Goal: Task Accomplishment & Management: Manage account settings

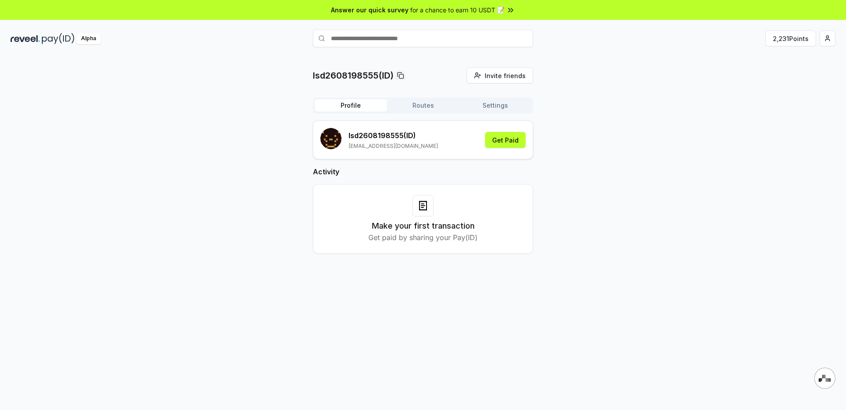
click at [435, 106] on button "Routes" at bounding box center [423, 105] width 72 height 12
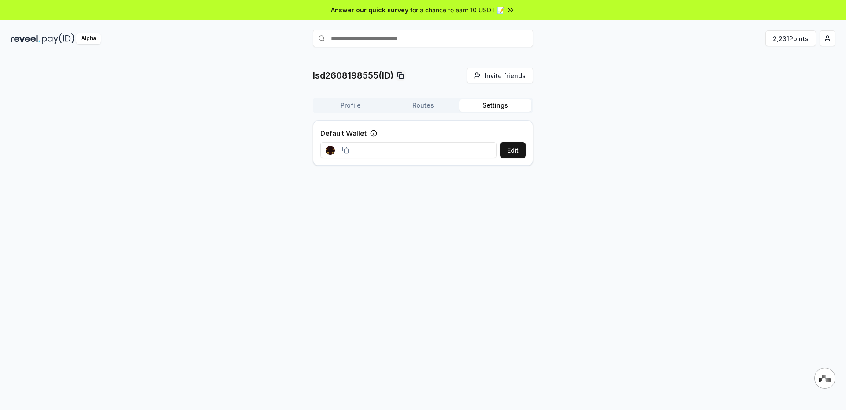
click at [495, 103] on button "Settings" at bounding box center [495, 105] width 72 height 12
click at [340, 100] on button "Profile" at bounding box center [351, 105] width 72 height 12
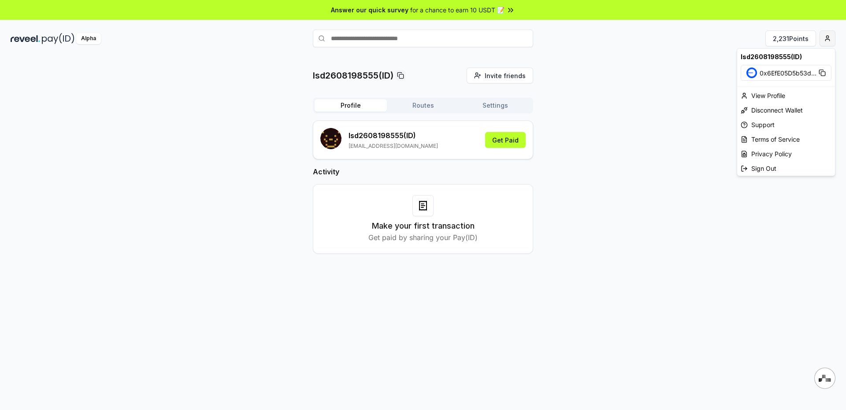
click at [823, 41] on html "Answer our quick survey for a chance to earn 10 USDT 📝 Alpha 2,231 Points lsd26…" at bounding box center [423, 205] width 846 height 410
click at [791, 93] on div "View Profile" at bounding box center [787, 95] width 98 height 15
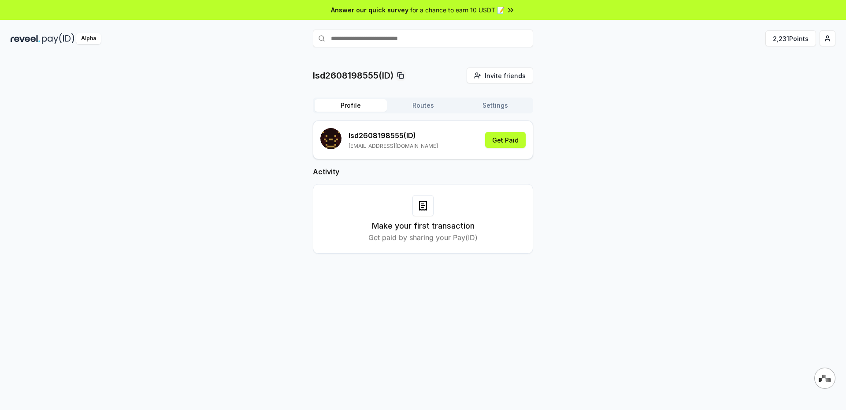
click at [421, 101] on button "Routes" at bounding box center [423, 105] width 72 height 12
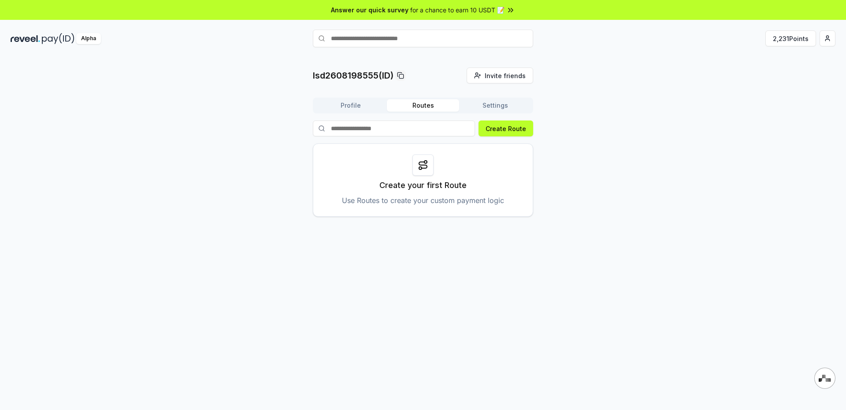
click at [503, 106] on button "Settings" at bounding box center [495, 105] width 72 height 12
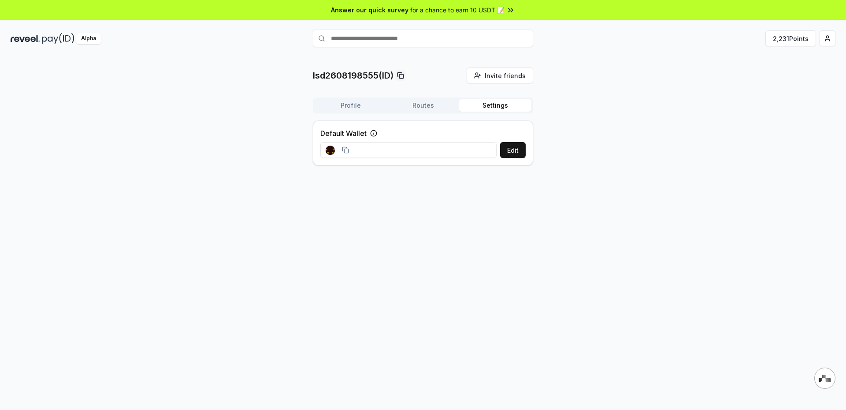
click at [348, 104] on button "Profile" at bounding box center [351, 105] width 72 height 12
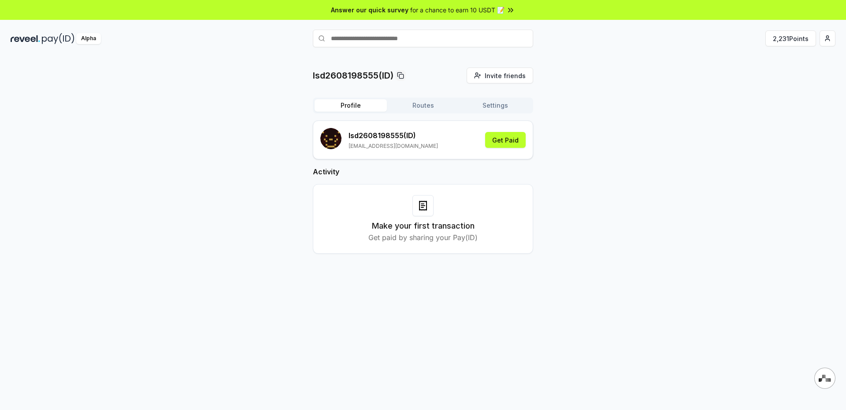
click at [449, 220] on h3 "Make your first transaction" at bounding box center [423, 226] width 103 height 12
click at [442, 217] on div "Make your first transaction Get paid by sharing your Pay(ID)" at bounding box center [423, 219] width 198 height 48
click at [508, 138] on button "Get Paid" at bounding box center [505, 140] width 41 height 16
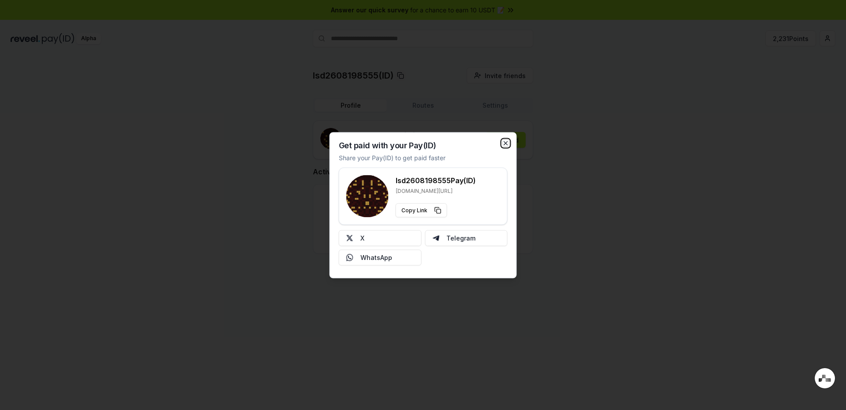
click at [503, 143] on icon "button" at bounding box center [506, 142] width 7 height 7
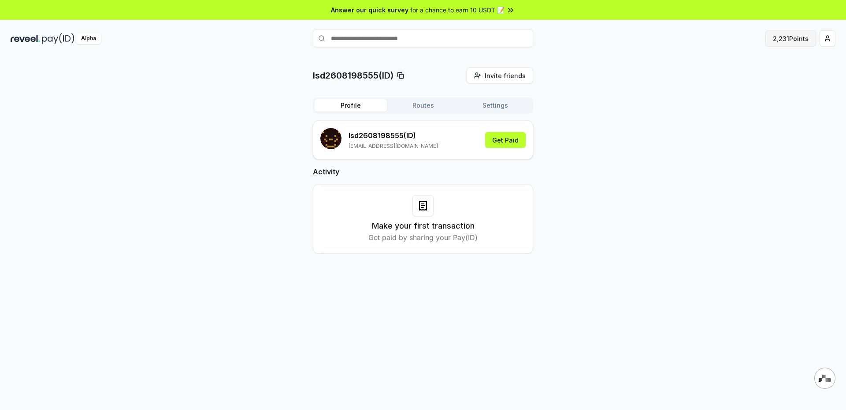
click at [787, 35] on button "2,231 Points" at bounding box center [791, 38] width 51 height 16
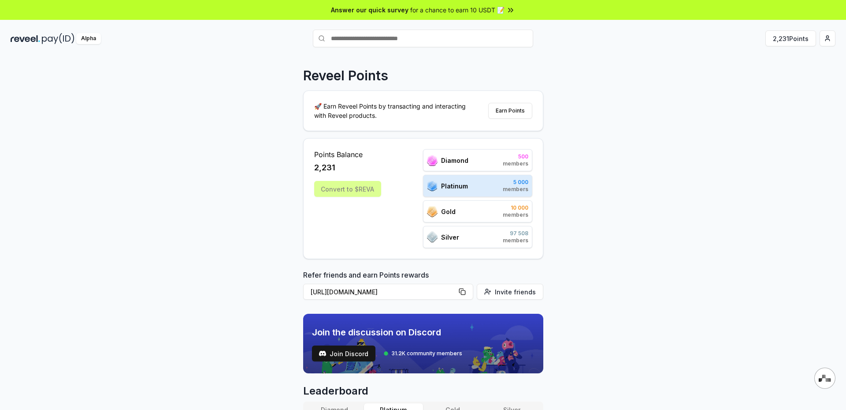
click at [338, 194] on div "Convert to $REVA" at bounding box center [347, 189] width 67 height 16
click at [510, 111] on button "Earn Points" at bounding box center [510, 111] width 44 height 16
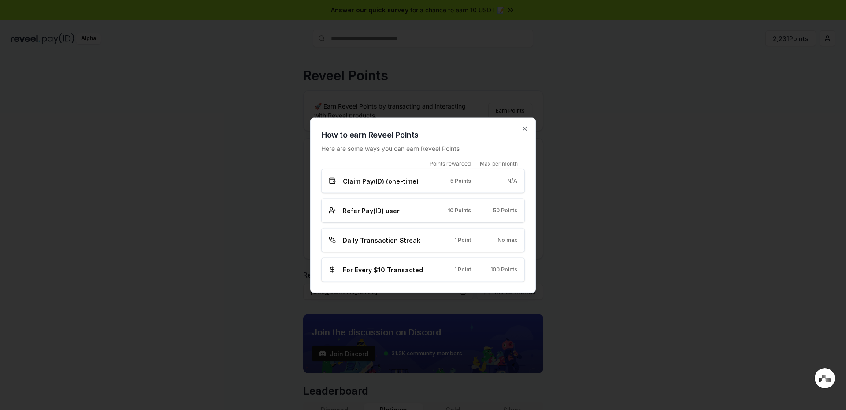
click at [386, 275] on div "For Every $10 Transacted 1 Point 100 Points" at bounding box center [423, 269] width 204 height 24
click at [397, 232] on div "Daily Transaction Streak 1 Point No max" at bounding box center [423, 239] width 204 height 24
click at [388, 186] on div "Claim Pay(ID) (one-time) 5 Points N/A" at bounding box center [423, 180] width 204 height 24
click at [388, 173] on div "Claim Pay(ID) (one-time) 5 Points N/A" at bounding box center [423, 180] width 204 height 24
click at [526, 131] on icon "button" at bounding box center [525, 128] width 7 height 7
